Goal: Information Seeking & Learning: Learn about a topic

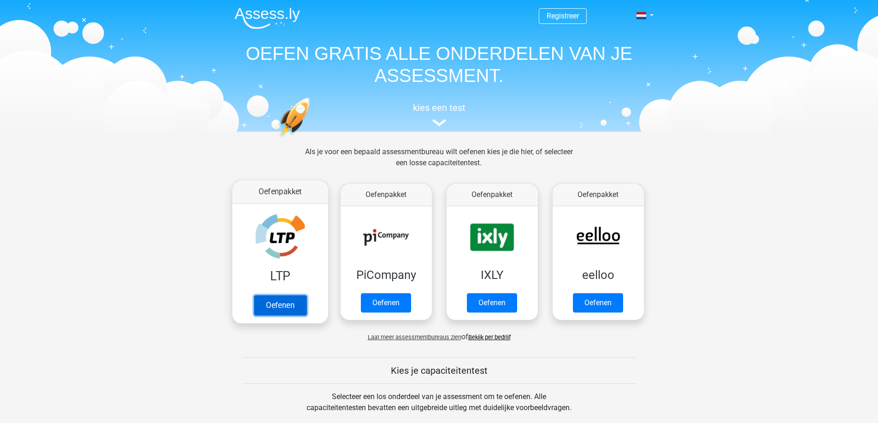
click at [273, 298] on link "Oefenen" at bounding box center [279, 305] width 53 height 20
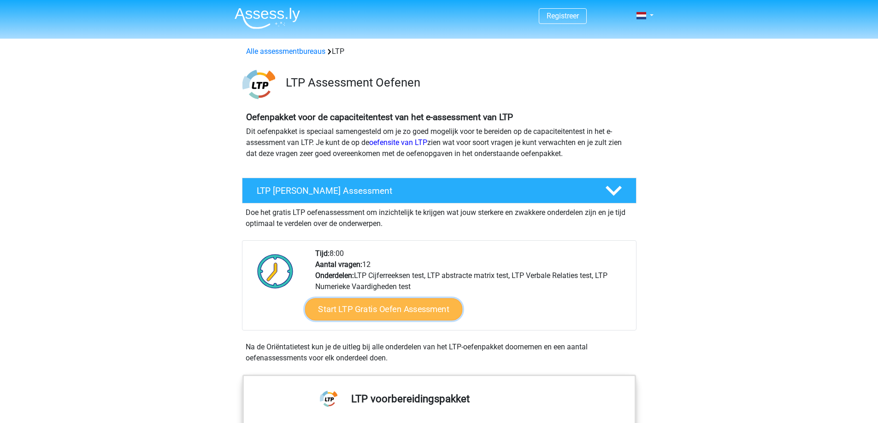
click at [382, 311] on link "Start LTP Gratis Oefen Assessment" at bounding box center [383, 309] width 158 height 22
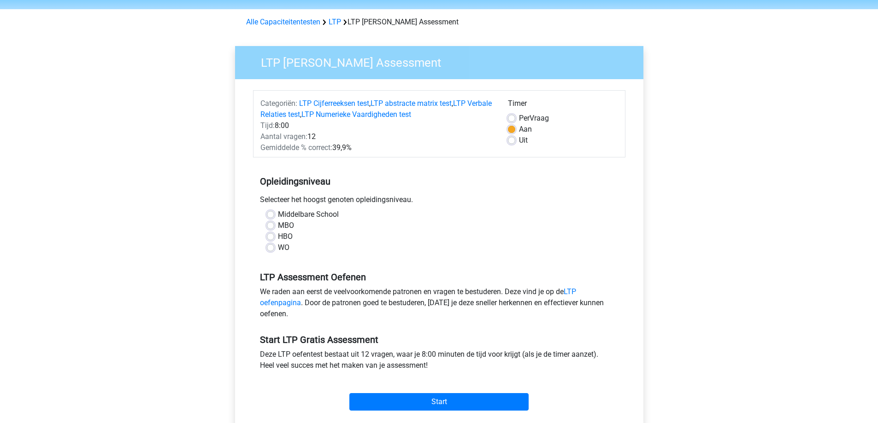
scroll to position [46, 0]
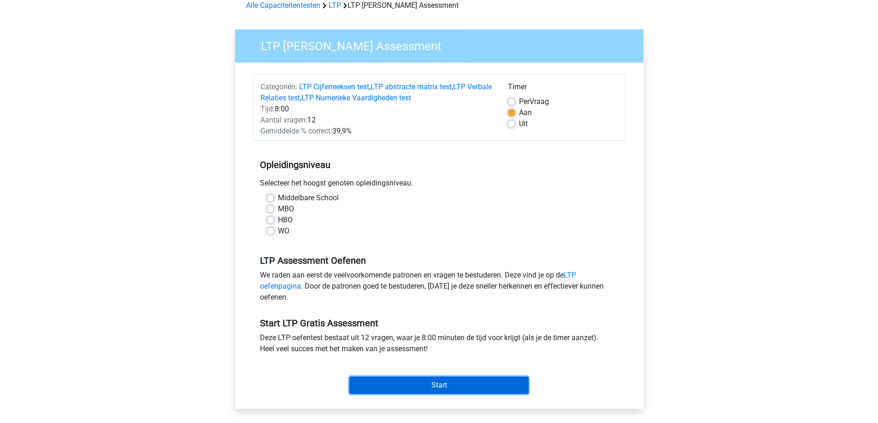
click at [441, 387] on input "Start" at bounding box center [438, 386] width 179 height 18
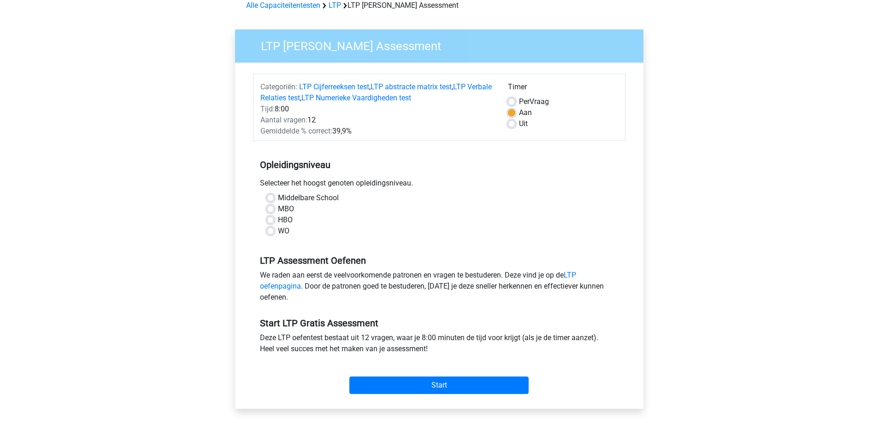
click at [322, 199] on label "Middelbare School" at bounding box center [308, 198] width 61 height 11
click at [274, 199] on input "Middelbare School" at bounding box center [270, 197] width 7 height 9
radio input "true"
click at [291, 287] on link "LTP oefenpagina" at bounding box center [418, 281] width 316 height 20
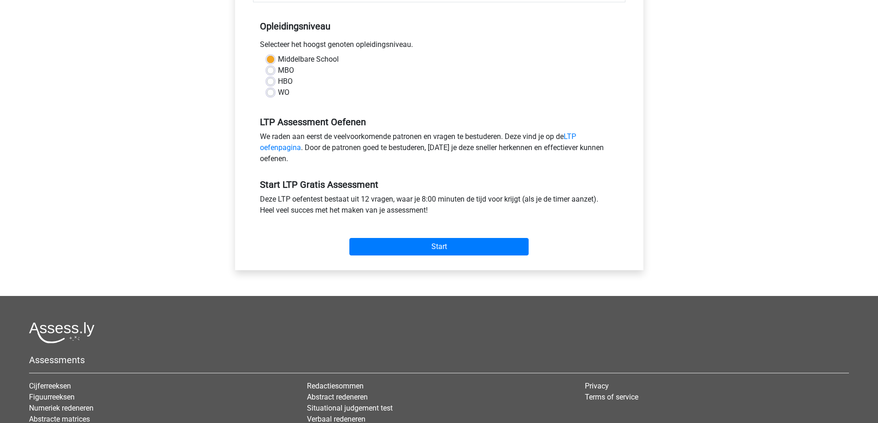
scroll to position [276, 0]
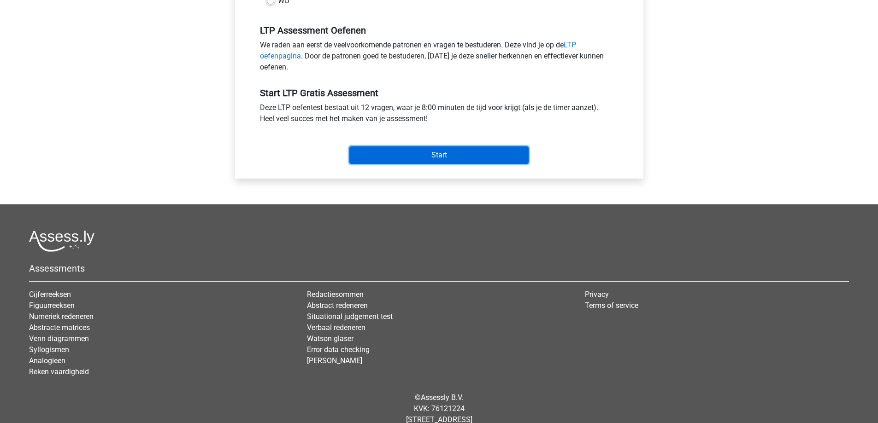
click at [435, 154] on input "Start" at bounding box center [438, 155] width 179 height 18
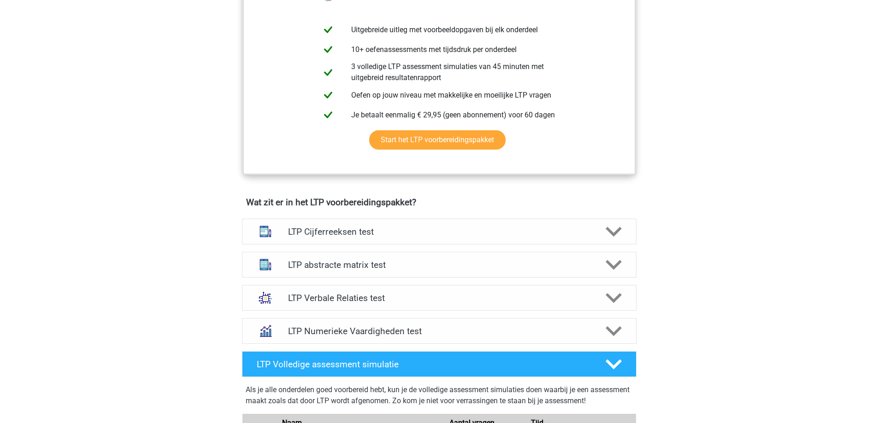
scroll to position [507, 0]
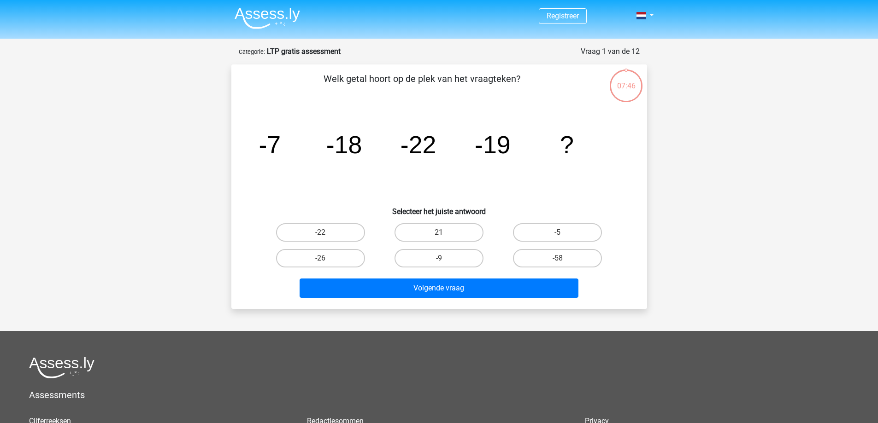
click at [441, 259] on input "-9" at bounding box center [442, 261] width 6 height 6
radio input "true"
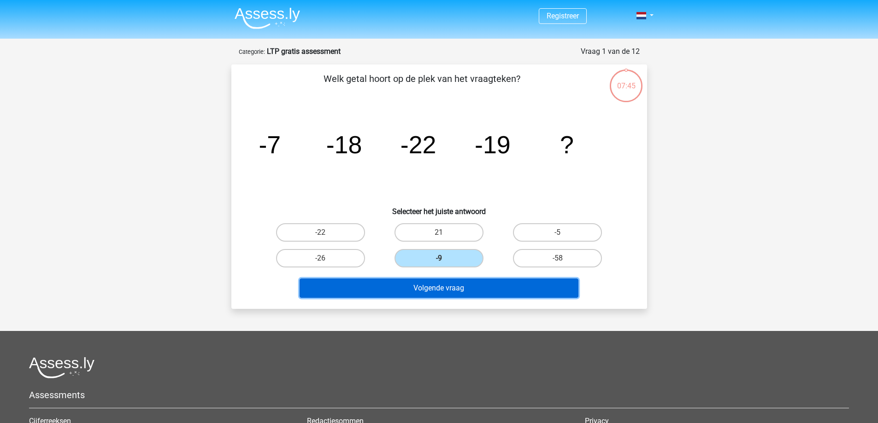
click at [439, 291] on button "Volgende vraag" at bounding box center [438, 288] width 279 height 19
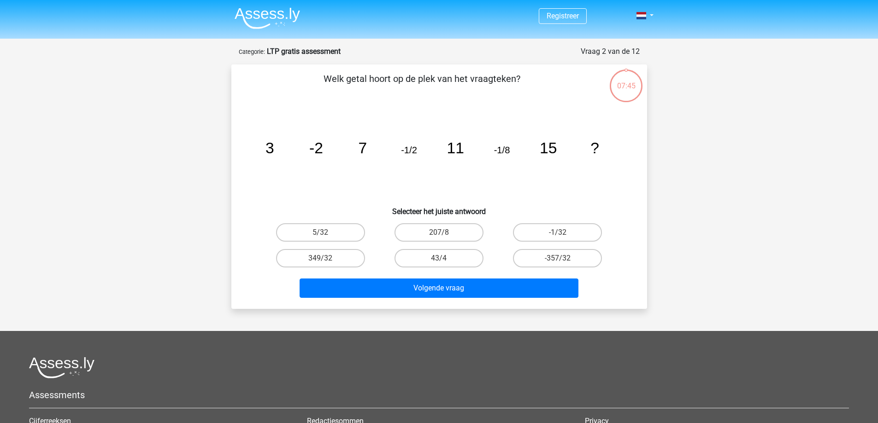
scroll to position [46, 0]
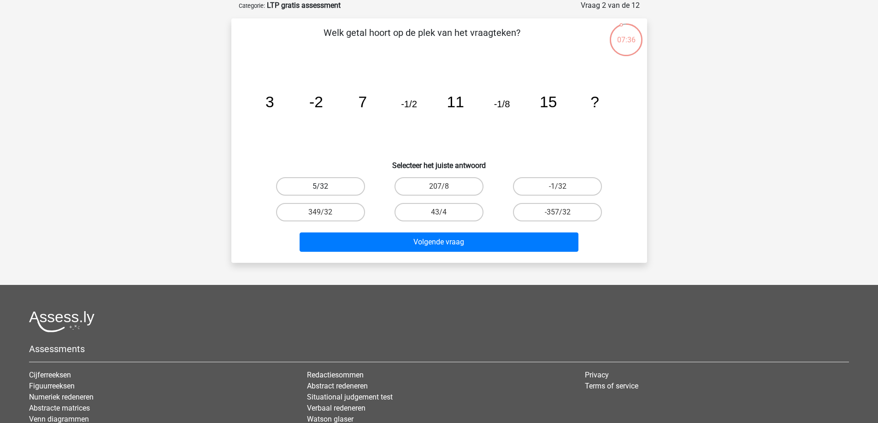
click at [322, 185] on label "5/32" at bounding box center [320, 186] width 89 height 18
click at [322, 187] on input "5/32" at bounding box center [323, 190] width 6 height 6
radio input "true"
click at [410, 98] on icon "image/svg+xml 3 -2 7 -1/2 11 -1/8 15 ?" at bounding box center [438, 107] width 371 height 93
click at [455, 182] on label "207/8" at bounding box center [438, 186] width 89 height 18
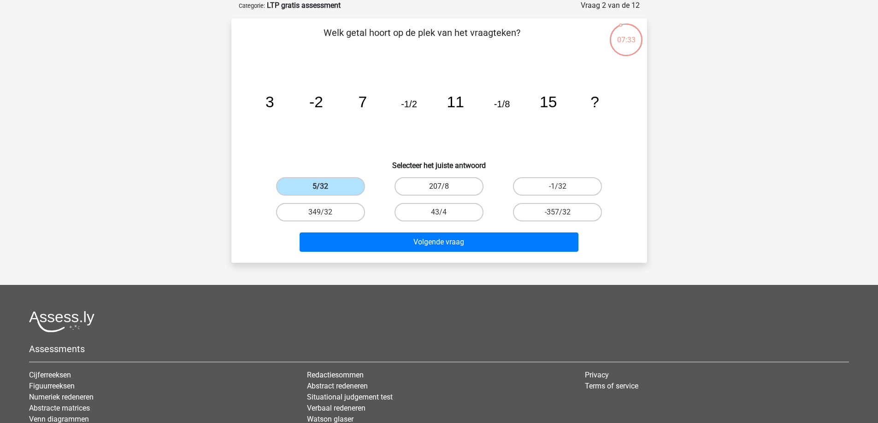
click at [445, 187] on input "207/8" at bounding box center [442, 190] width 6 height 6
radio input "true"
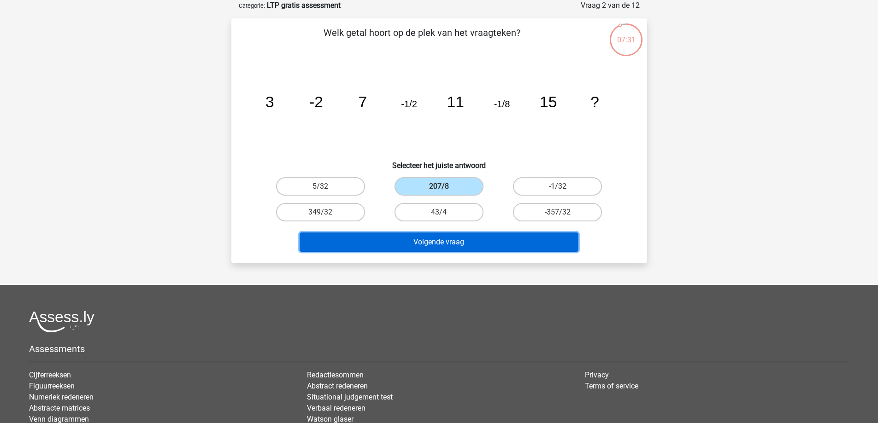
click at [442, 245] on button "Volgende vraag" at bounding box center [438, 242] width 279 height 19
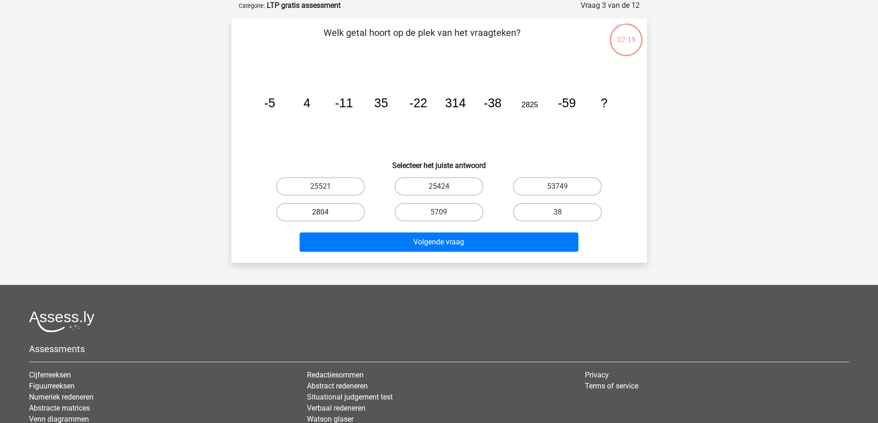
click at [328, 214] on label "2804" at bounding box center [320, 212] width 89 height 18
click at [326, 214] on input "2804" at bounding box center [323, 215] width 6 height 6
radio input "true"
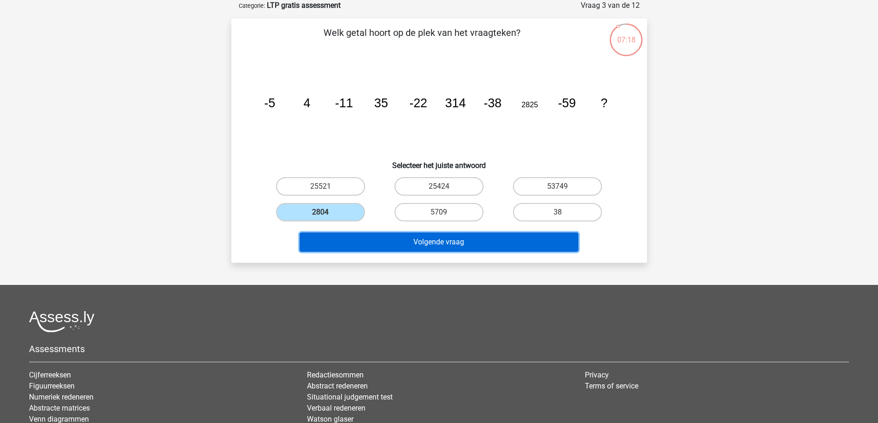
click at [439, 242] on button "Volgende vraag" at bounding box center [438, 242] width 279 height 19
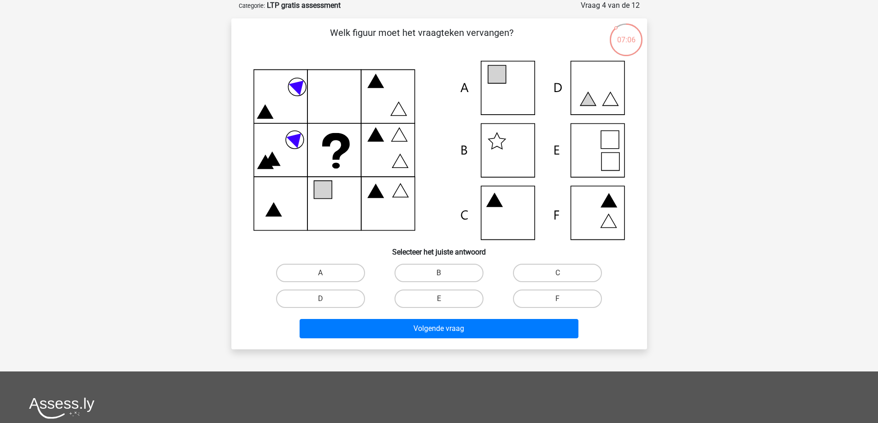
click at [594, 217] on icon at bounding box center [438, 150] width 371 height 179
click at [554, 299] on label "F" at bounding box center [557, 299] width 89 height 18
click at [557, 299] on input "F" at bounding box center [560, 302] width 6 height 6
radio input "true"
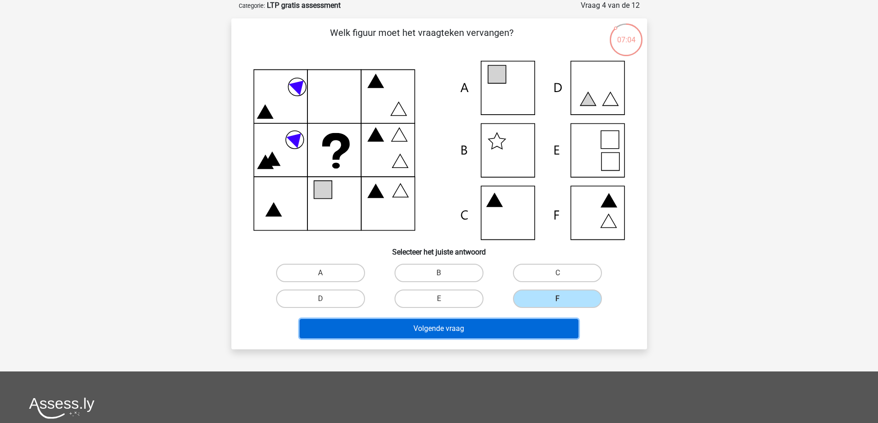
click at [456, 328] on button "Volgende vraag" at bounding box center [438, 328] width 279 height 19
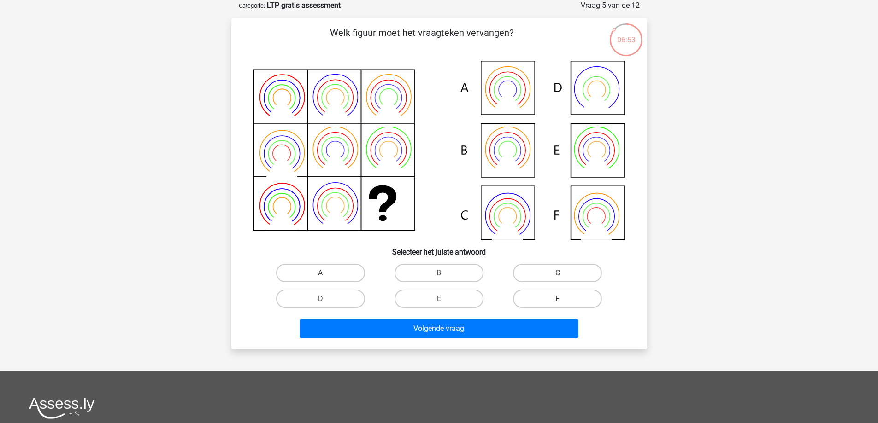
click at [567, 295] on label "F" at bounding box center [557, 299] width 89 height 18
click at [563, 299] on input "F" at bounding box center [560, 302] width 6 height 6
radio input "true"
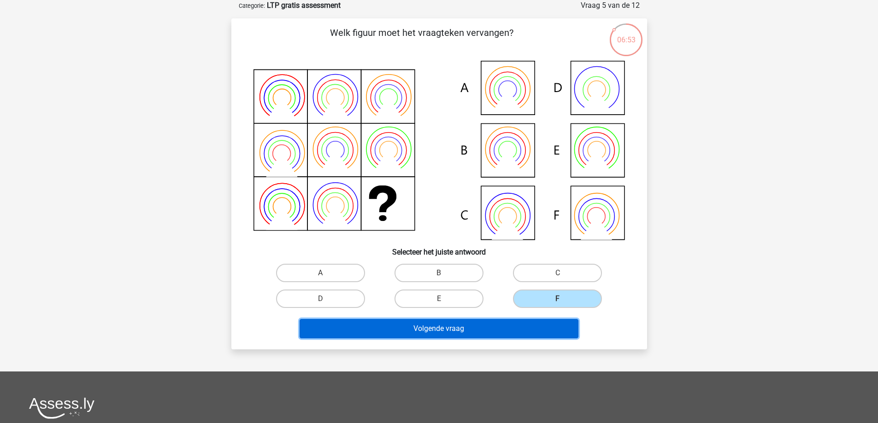
click at [484, 324] on button "Volgende vraag" at bounding box center [438, 328] width 279 height 19
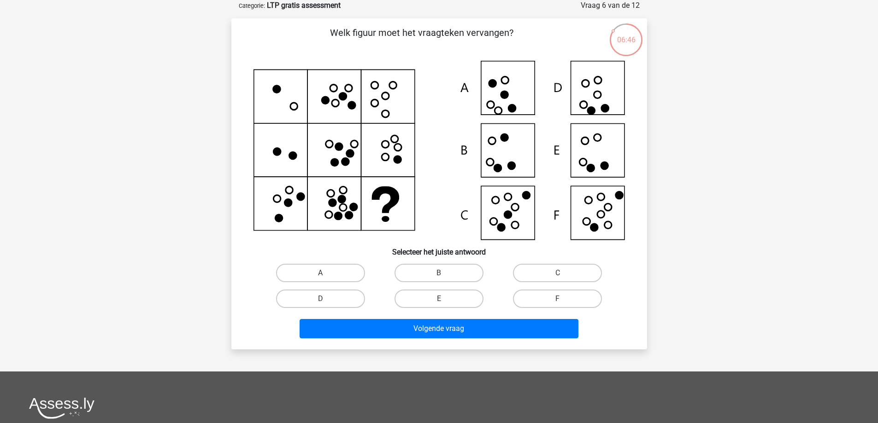
click at [321, 274] on input "A" at bounding box center [323, 276] width 6 height 6
radio input "true"
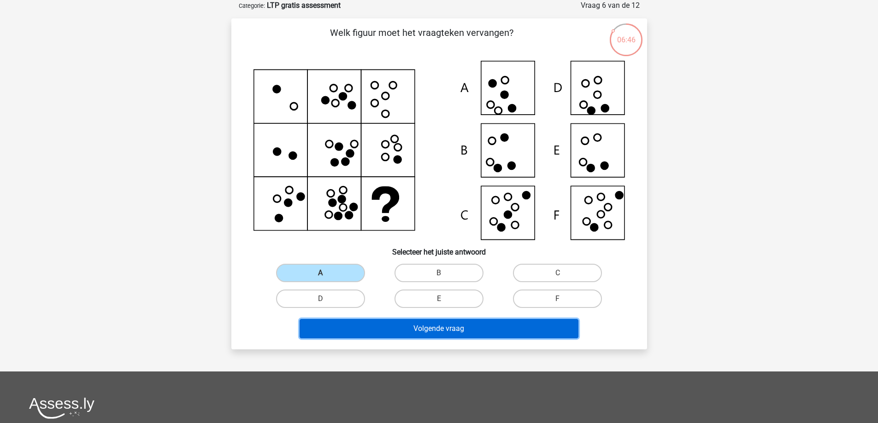
click at [458, 325] on button "Volgende vraag" at bounding box center [438, 328] width 279 height 19
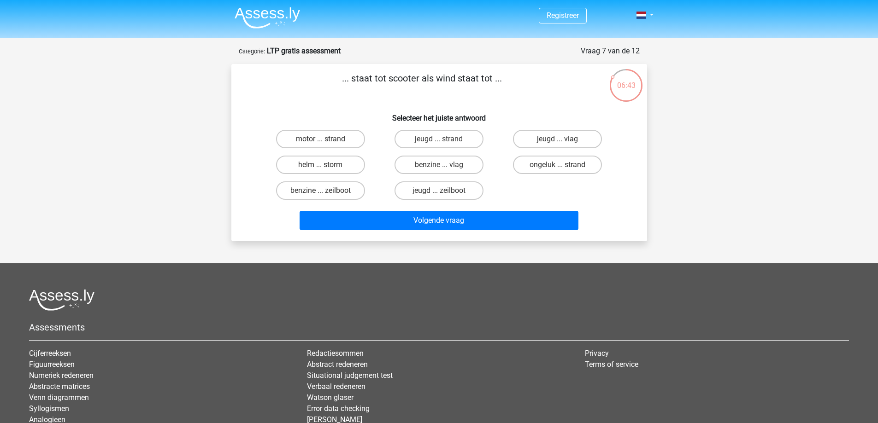
scroll to position [0, 0]
click at [332, 164] on label "helm ... storm" at bounding box center [320, 165] width 89 height 18
click at [326, 165] on input "helm ... storm" at bounding box center [323, 168] width 6 height 6
radio input "true"
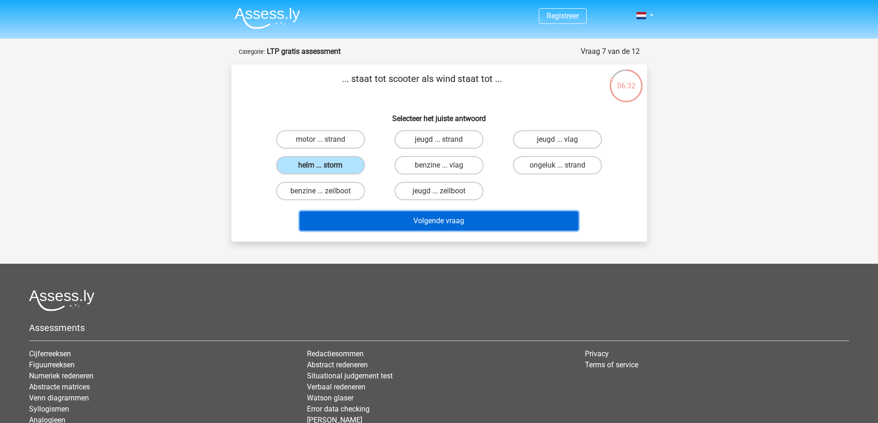
click at [445, 222] on button "Volgende vraag" at bounding box center [438, 220] width 279 height 19
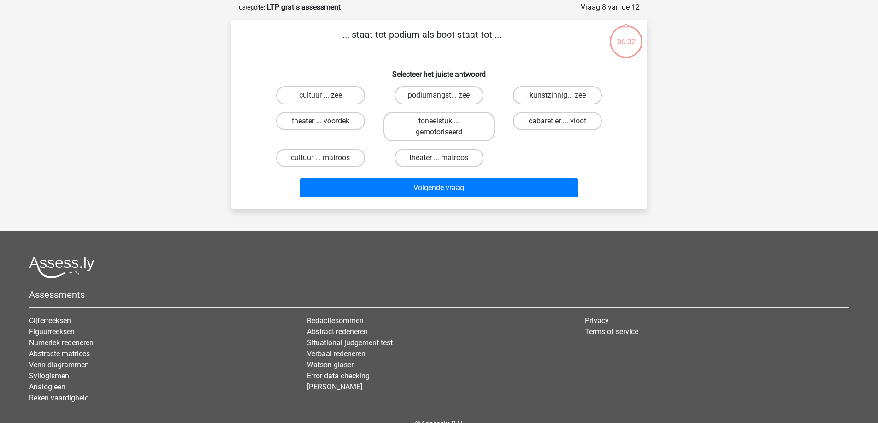
scroll to position [46, 0]
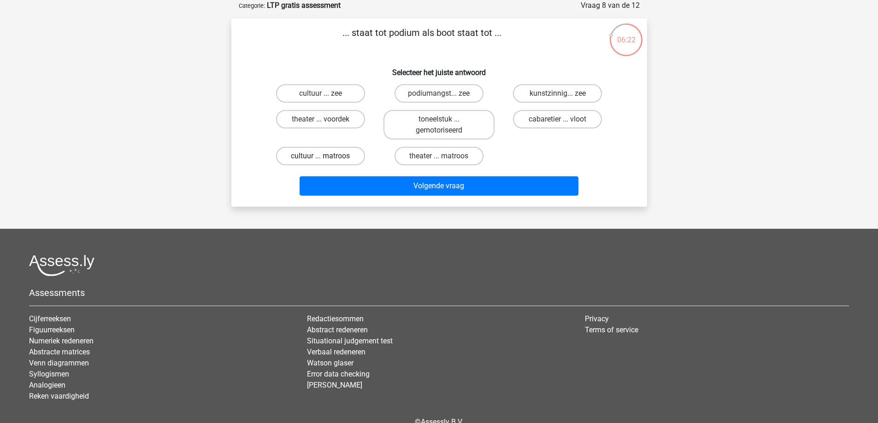
drag, startPoint x: 337, startPoint y: 158, endPoint x: 348, endPoint y: 158, distance: 10.6
click at [338, 157] on label "cultuur ... matroos" at bounding box center [320, 156] width 89 height 18
click at [326, 157] on input "cultuur ... matroos" at bounding box center [323, 159] width 6 height 6
radio input "true"
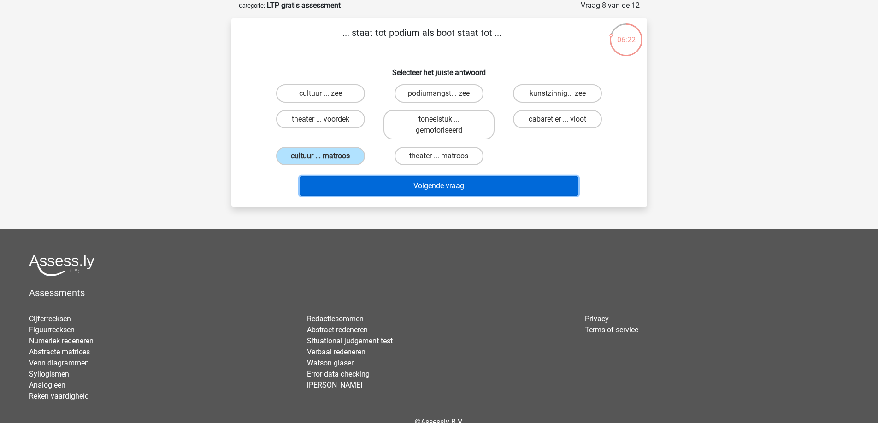
click at [436, 181] on button "Volgende vraag" at bounding box center [438, 185] width 279 height 19
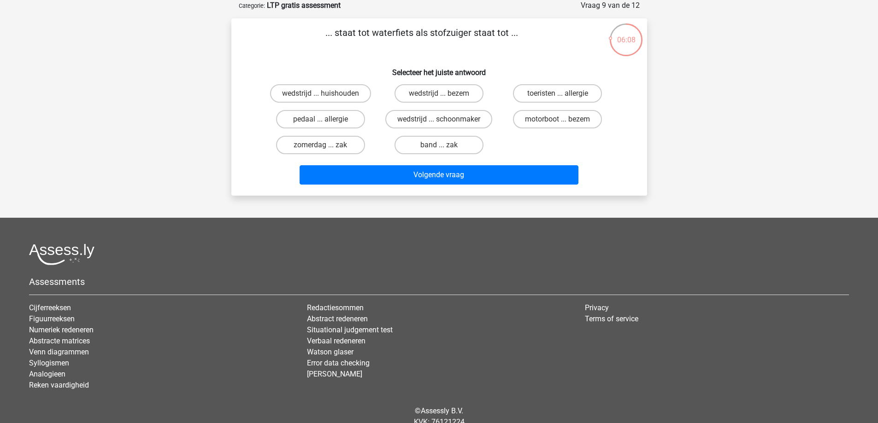
click at [557, 120] on input "motorboot ... bezem" at bounding box center [560, 122] width 6 height 6
radio input "true"
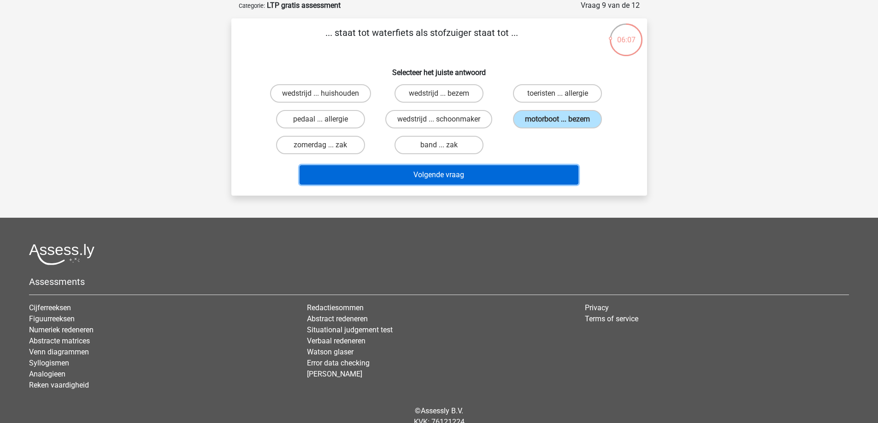
click at [422, 171] on button "Volgende vraag" at bounding box center [438, 174] width 279 height 19
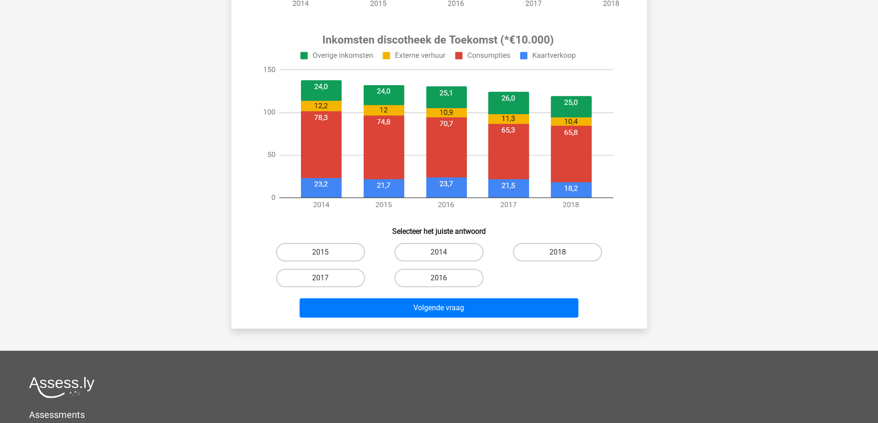
scroll to position [322, 0]
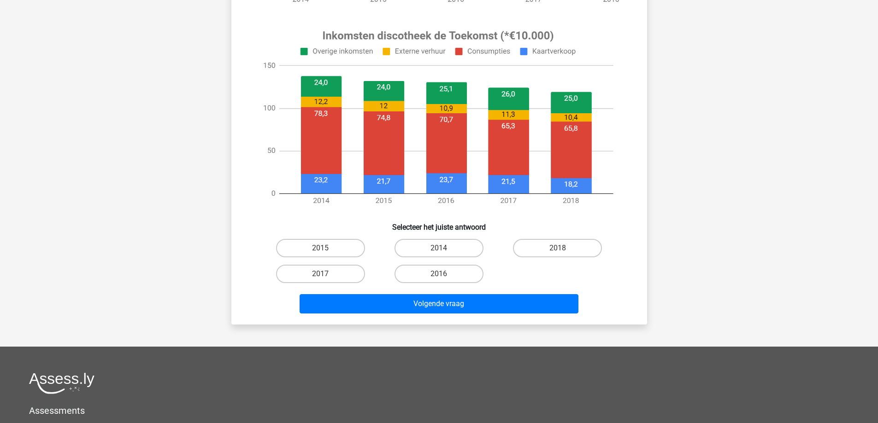
click at [440, 277] on input "2016" at bounding box center [442, 277] width 6 height 6
radio input "true"
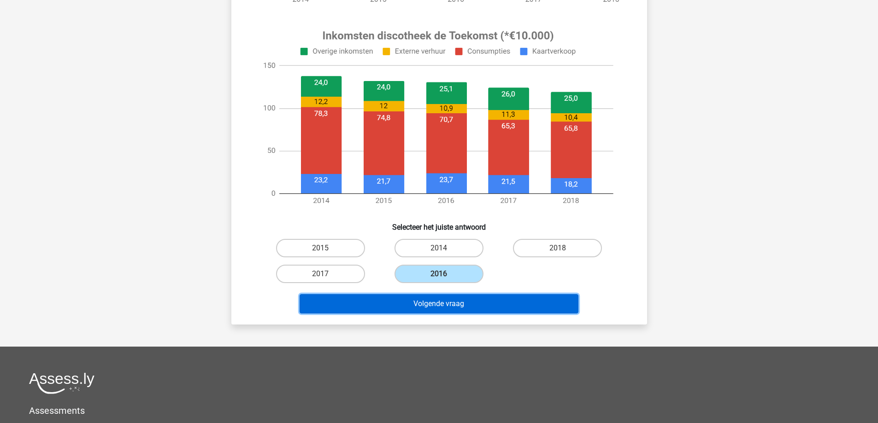
click at [422, 306] on button "Volgende vraag" at bounding box center [438, 303] width 279 height 19
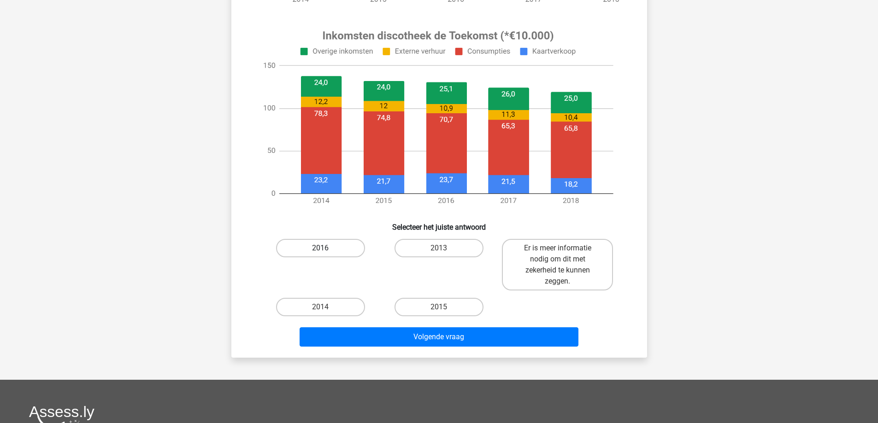
click at [321, 247] on label "2016" at bounding box center [320, 248] width 89 height 18
click at [321, 248] on input "2016" at bounding box center [323, 251] width 6 height 6
radio input "true"
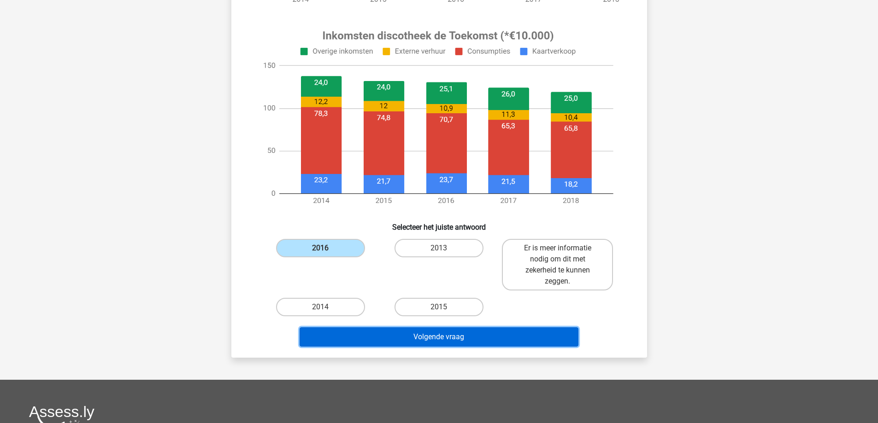
click at [451, 341] on button "Volgende vraag" at bounding box center [438, 337] width 279 height 19
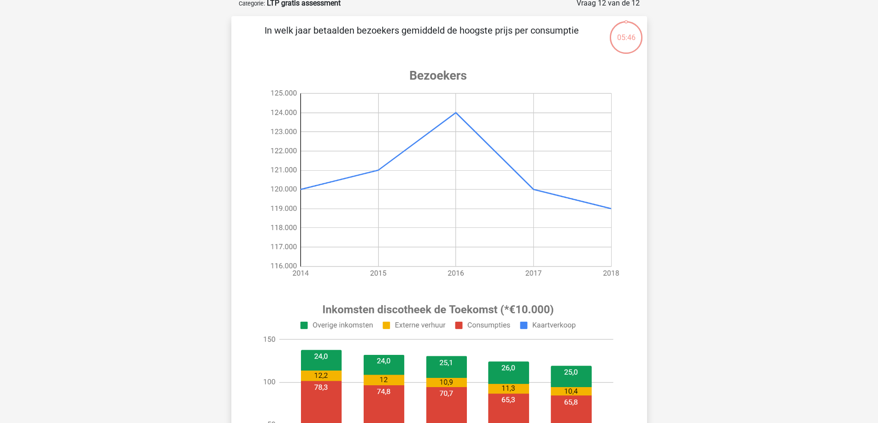
scroll to position [46, 0]
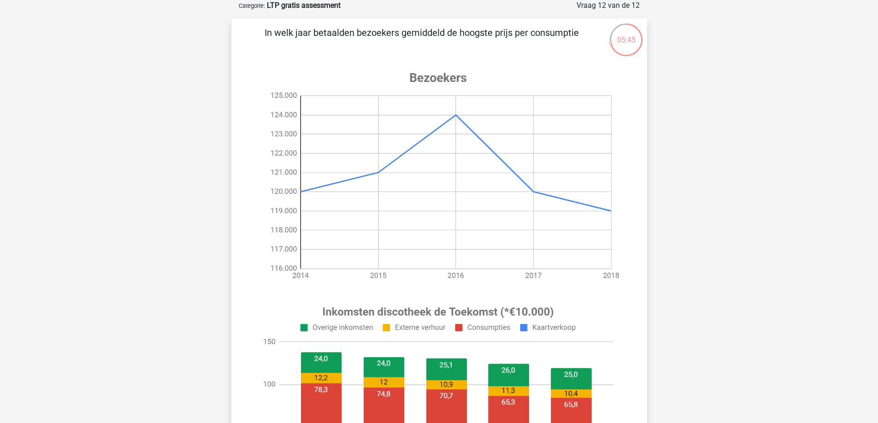
click at [455, 115] on image at bounding box center [437, 176] width 369 height 230
click at [502, 152] on image at bounding box center [437, 176] width 369 height 230
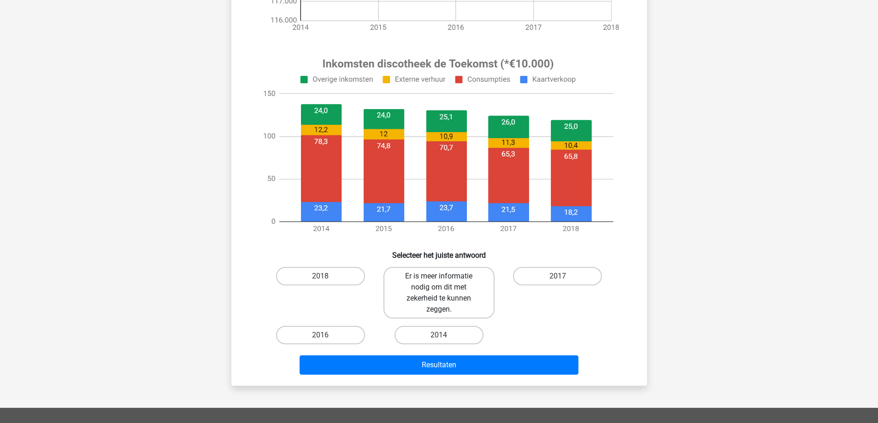
scroll to position [369, 0]
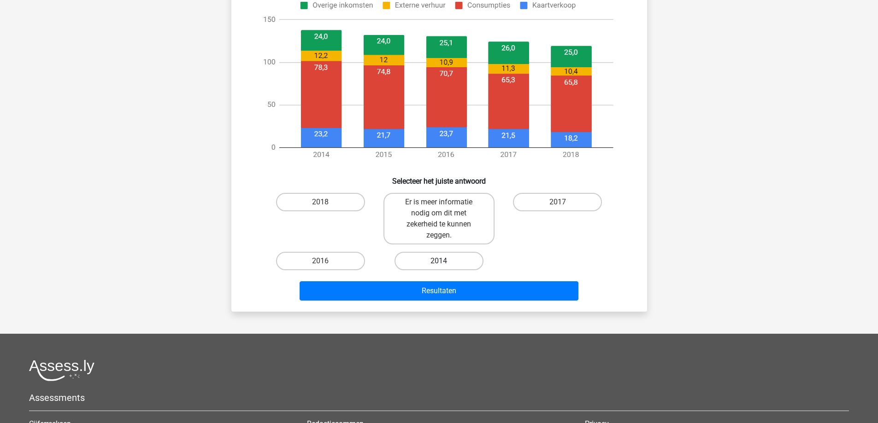
click at [443, 260] on label "2014" at bounding box center [438, 261] width 89 height 18
click at [443, 261] on input "2014" at bounding box center [442, 264] width 6 height 6
radio input "true"
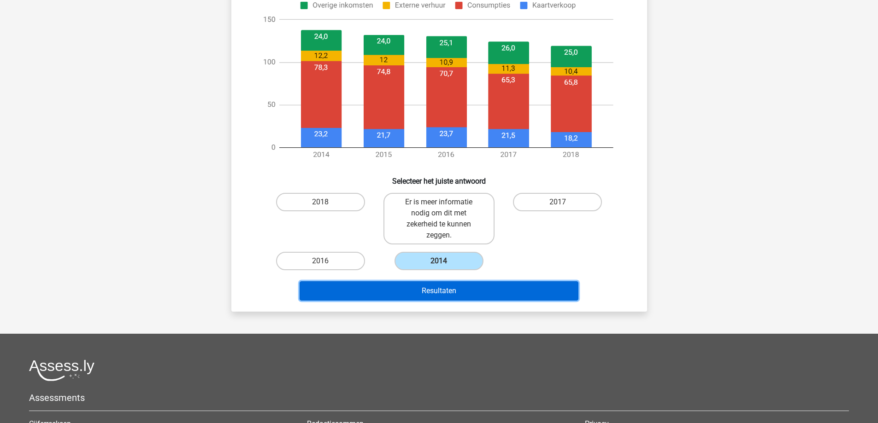
click at [447, 283] on button "Resultaten" at bounding box center [438, 290] width 279 height 19
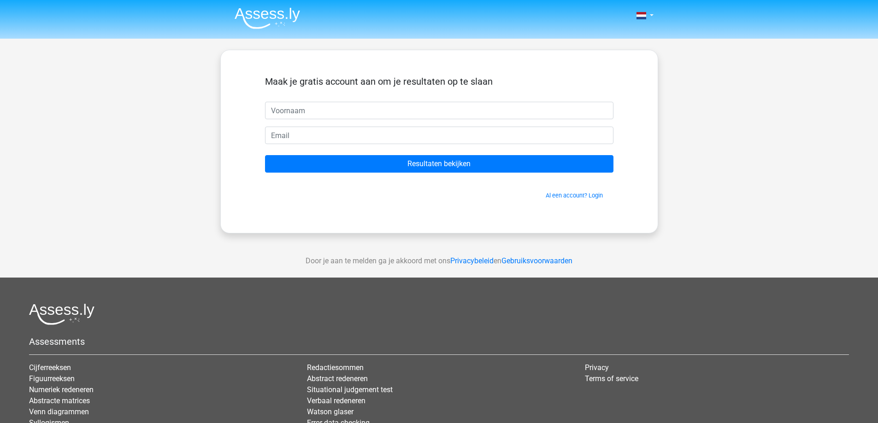
click at [298, 112] on input "text" at bounding box center [439, 111] width 348 height 18
type input "[PERSON_NAME]"
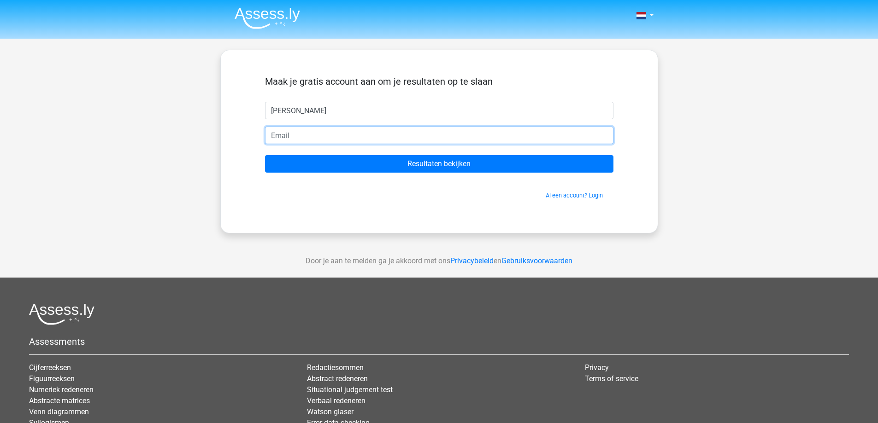
click at [297, 136] on input "email" at bounding box center [439, 136] width 348 height 18
type input "[EMAIL_ADDRESS][DOMAIN_NAME]"
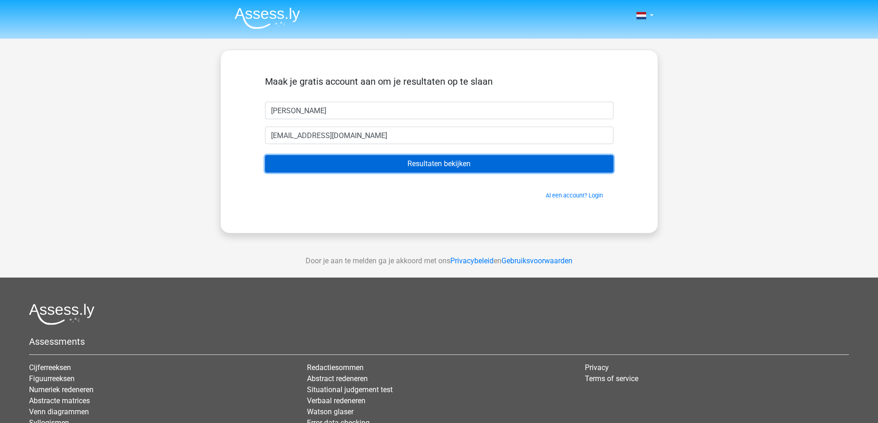
click at [414, 164] on input "Resultaten bekijken" at bounding box center [439, 164] width 348 height 18
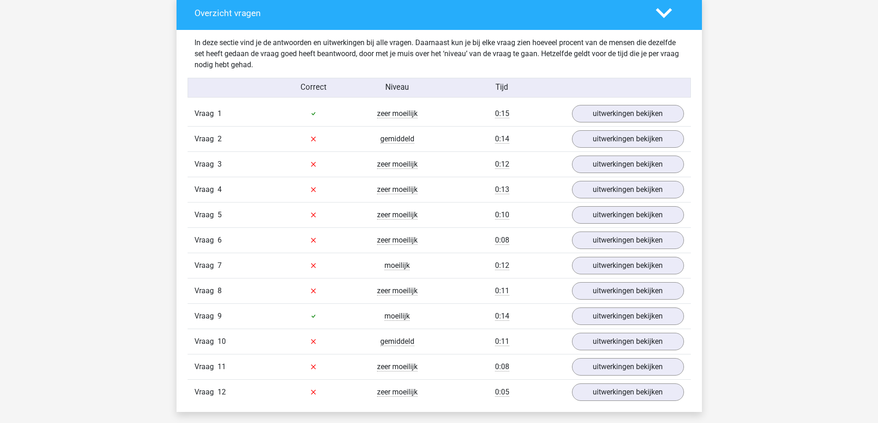
scroll to position [1059, 0]
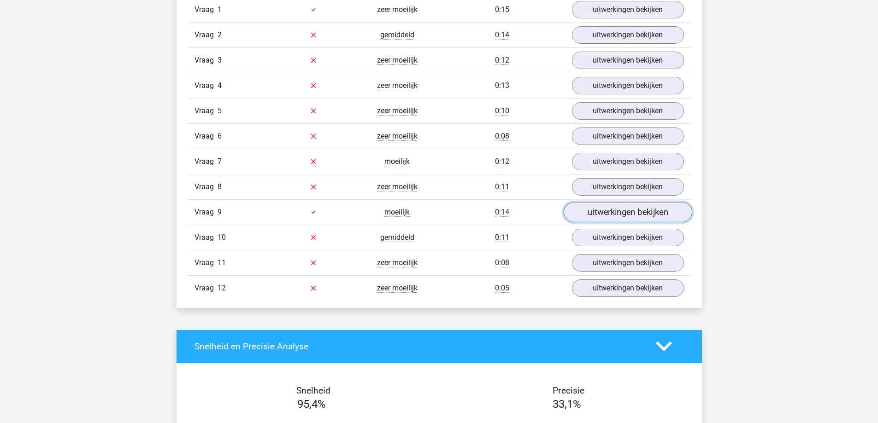
click at [610, 215] on link "uitwerkingen bekijken" at bounding box center [627, 212] width 129 height 20
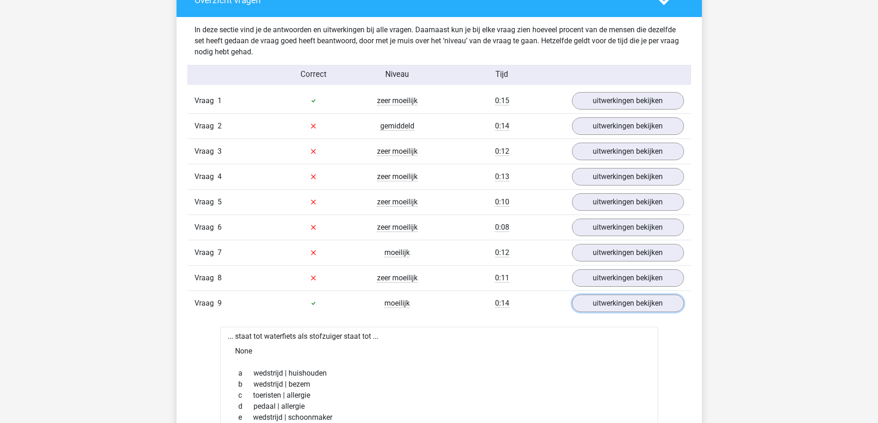
scroll to position [967, 0]
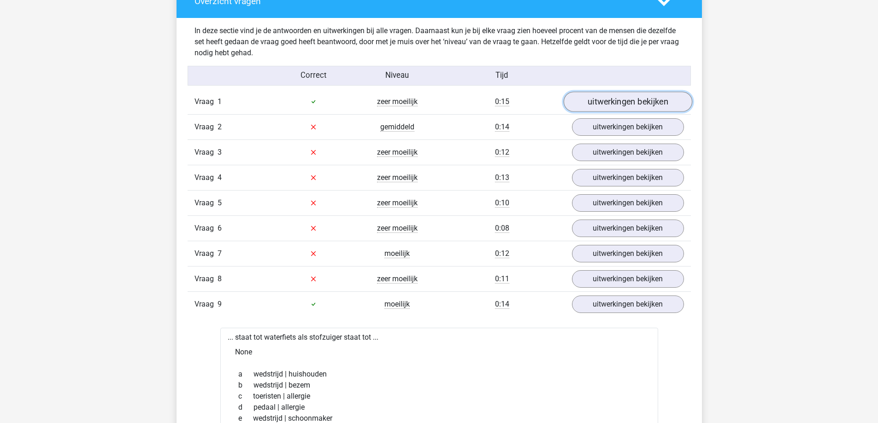
click at [620, 106] on link "uitwerkingen bekijken" at bounding box center [627, 102] width 129 height 20
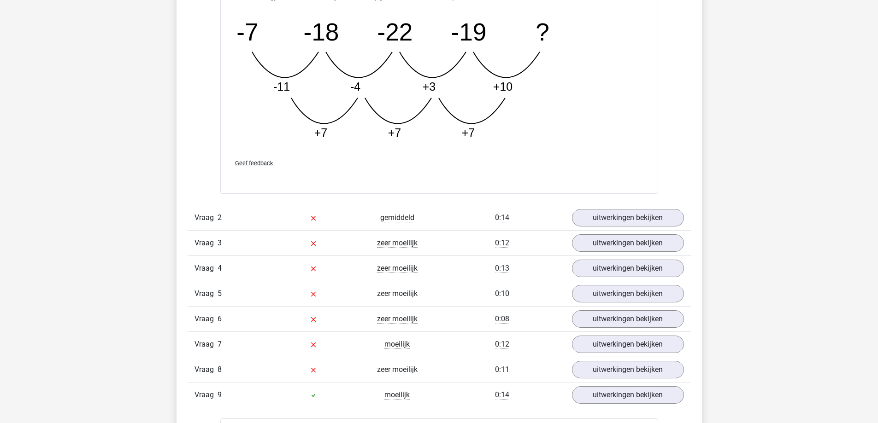
scroll to position [1244, 0]
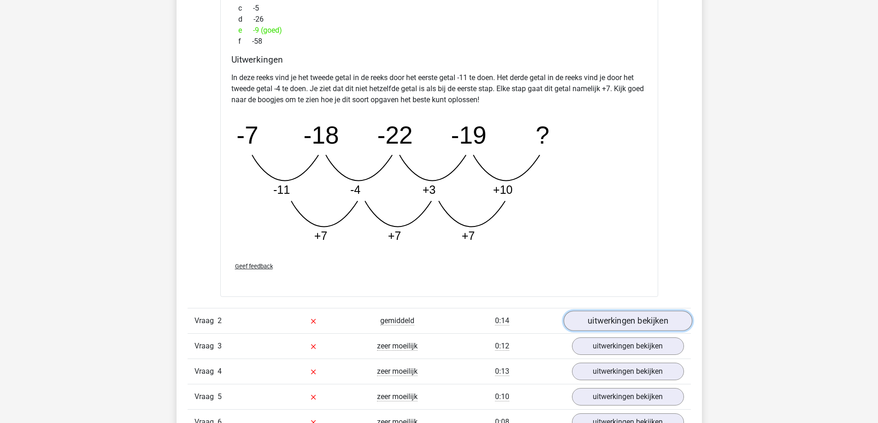
click at [618, 326] on link "uitwerkingen bekijken" at bounding box center [627, 321] width 129 height 20
